Goal: Transaction & Acquisition: Obtain resource

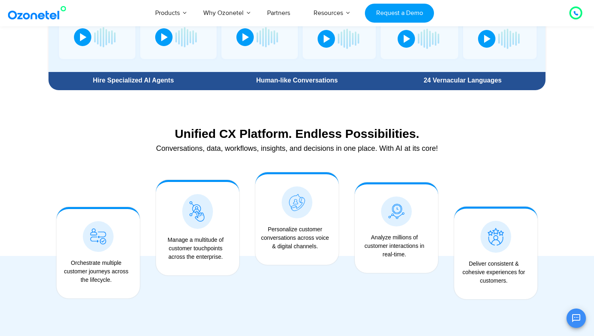
scroll to position [548, 0]
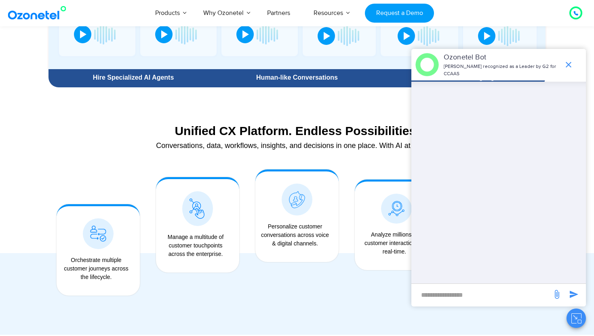
click at [464, 301] on div "​" at bounding box center [481, 295] width 133 height 15
click at [464, 300] on input "new-msg-input" at bounding box center [481, 295] width 133 height 14
type input "**"
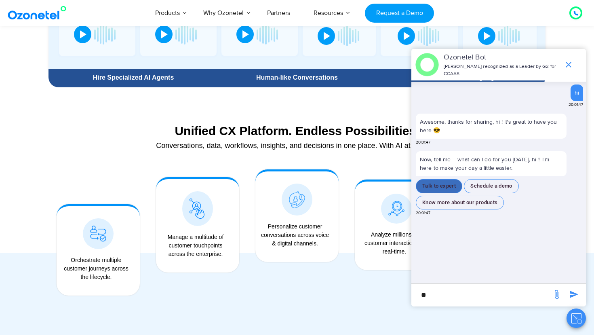
click at [435, 186] on button "Talk to expert" at bounding box center [439, 186] width 46 height 14
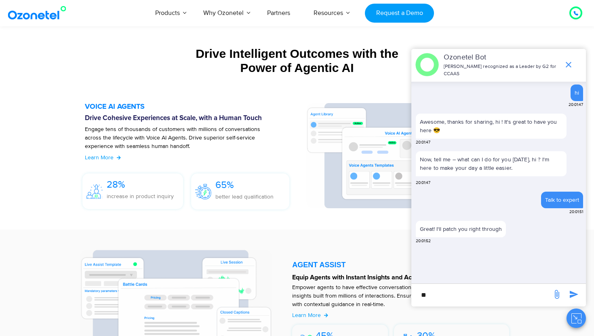
scroll to position [924, 0]
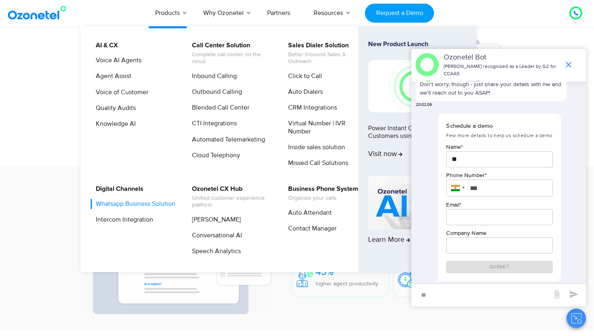
click at [107, 208] on link "Whatsapp Business Solution" at bounding box center [134, 204] width 86 height 10
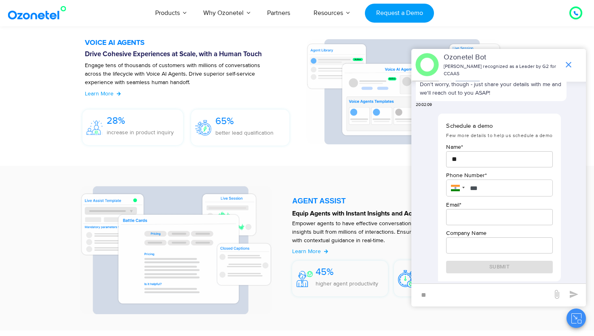
scroll to position [185, 0]
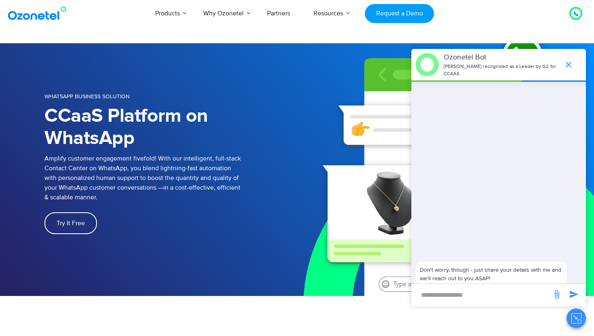
scroll to position [185, 0]
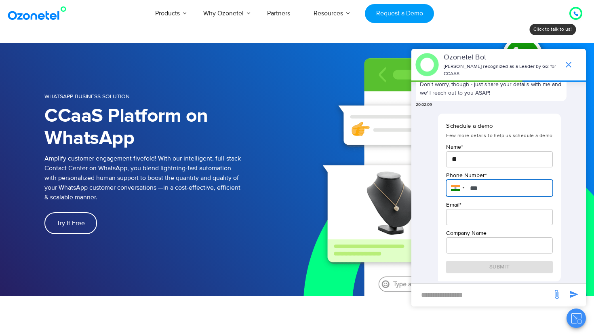
click at [498, 193] on input "***" at bounding box center [499, 187] width 106 height 17
type input "**********"
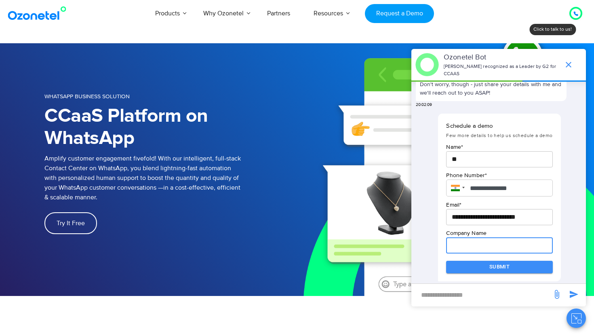
click at [475, 244] on input "text" at bounding box center [499, 245] width 106 height 16
click at [495, 248] on input "**********" at bounding box center [499, 245] width 106 height 16
type input "**********"
click button "Submit" at bounding box center [499, 267] width 106 height 13
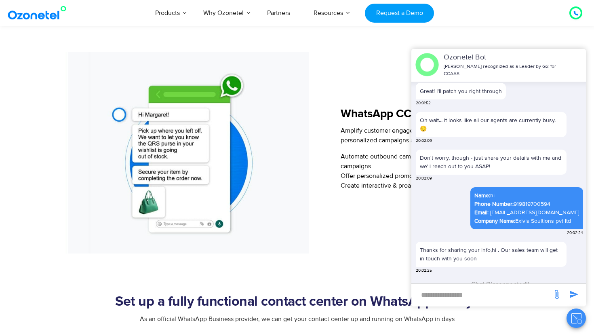
scroll to position [1281, 0]
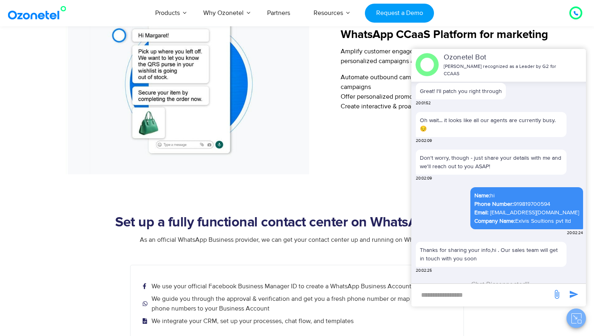
click at [574, 316] on icon "Close chat" at bounding box center [575, 317] width 4 height 4
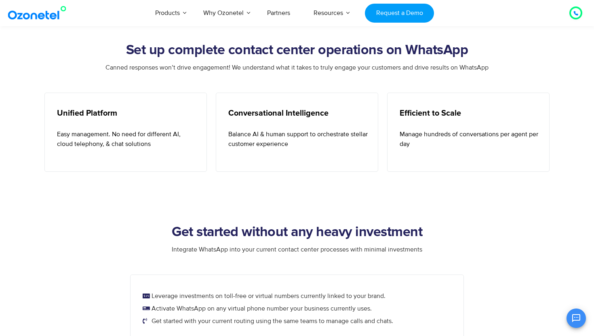
scroll to position [0, 0]
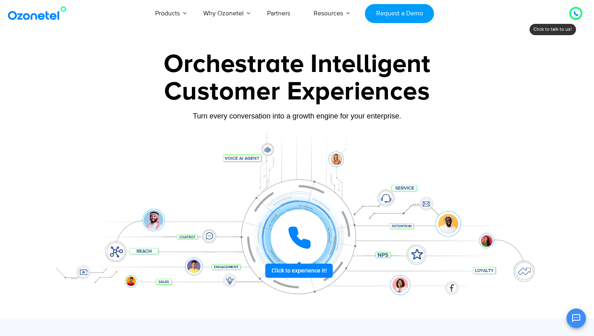
click at [294, 268] on div at bounding box center [299, 238] width 60 height 60
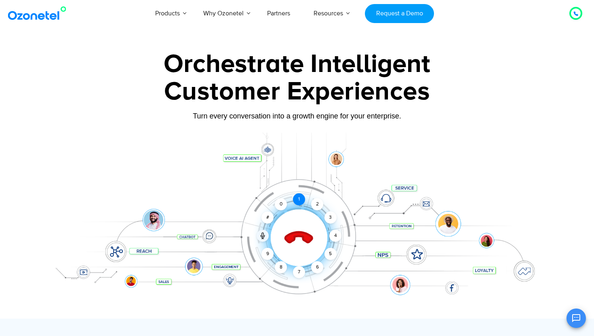
click at [299, 196] on div "1" at bounding box center [299, 199] width 12 height 12
click at [575, 15] on icon at bounding box center [575, 13] width 5 height 5
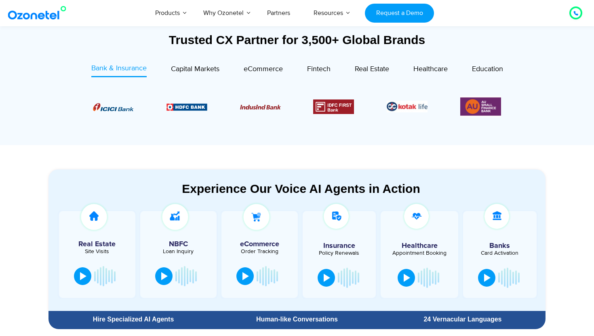
scroll to position [322, 0]
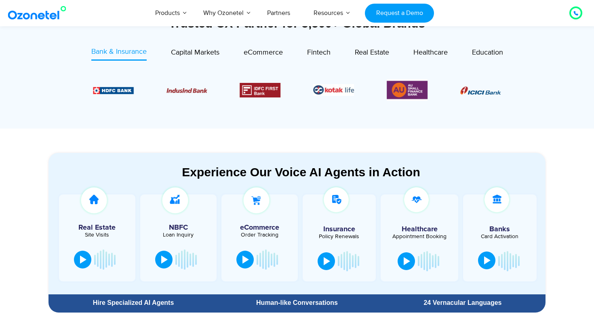
click at [485, 265] on button at bounding box center [486, 260] width 17 height 18
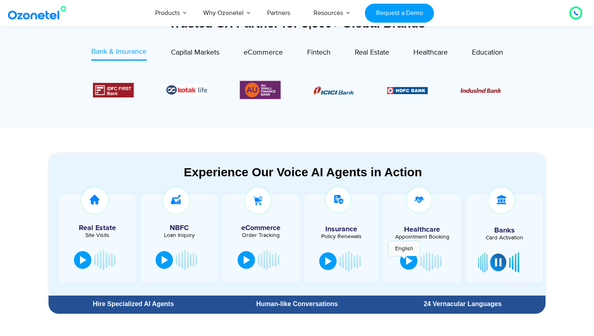
click at [404, 260] on button at bounding box center [408, 261] width 17 height 18
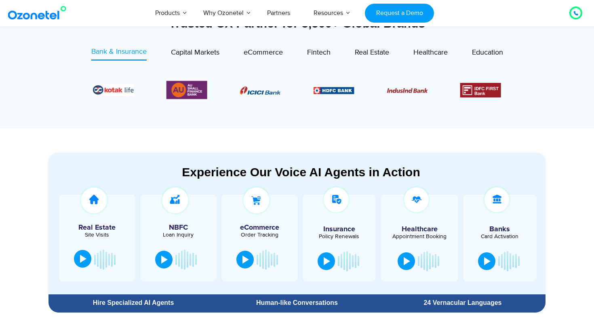
click at [80, 261] on button at bounding box center [82, 259] width 17 height 18
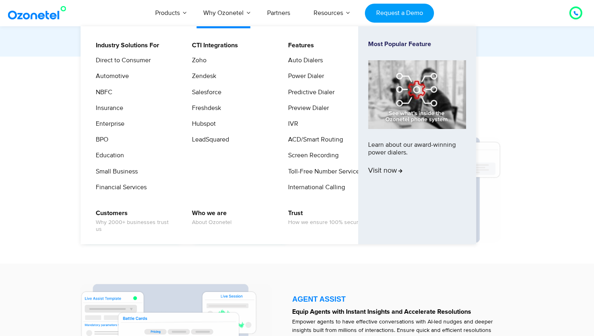
scroll to position [799, 0]
